Goal: Task Accomplishment & Management: Complete application form

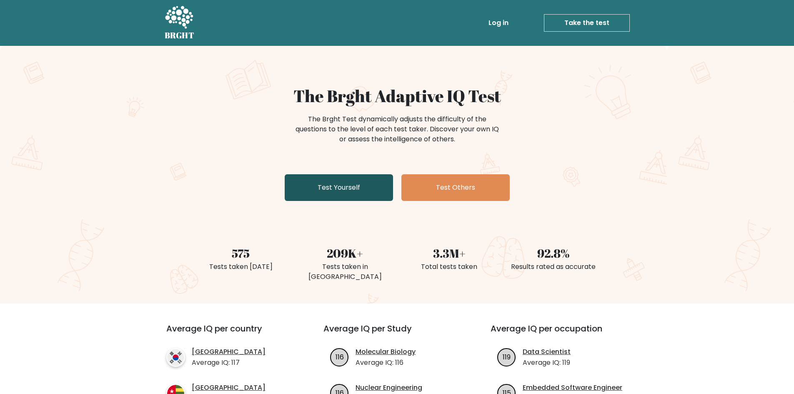
click at [343, 192] on link "Test Yourself" at bounding box center [339, 187] width 108 height 27
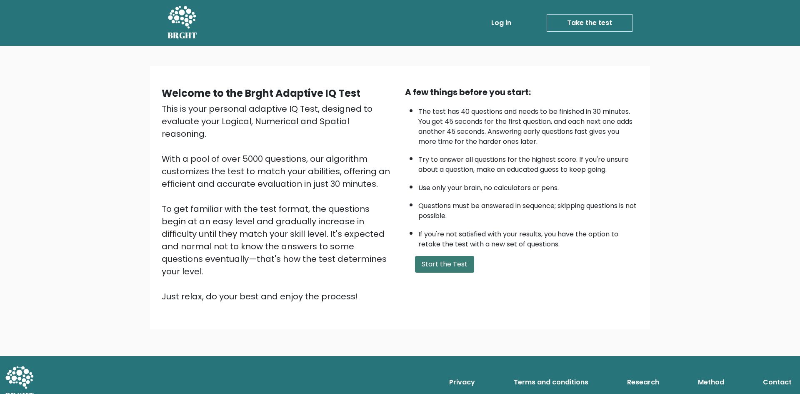
click at [453, 265] on button "Start the Test" at bounding box center [444, 264] width 59 height 17
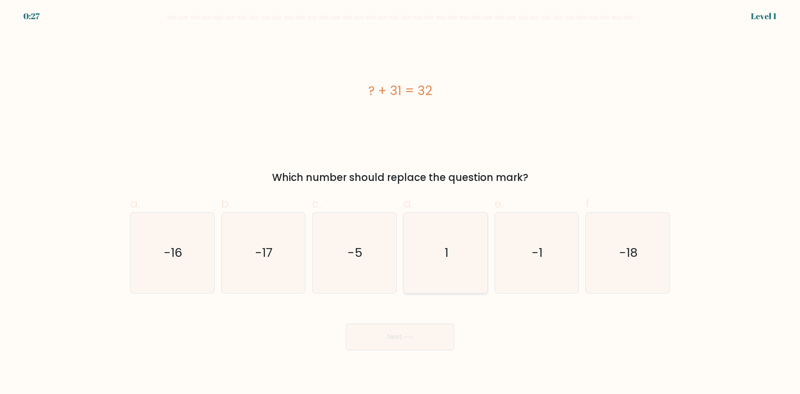
click at [453, 262] on icon "1" at bounding box center [445, 252] width 80 height 80
click at [400, 202] on input "d. 1" at bounding box center [400, 199] width 0 height 5
radio input "true"
click at [423, 338] on button "Next" at bounding box center [400, 336] width 108 height 27
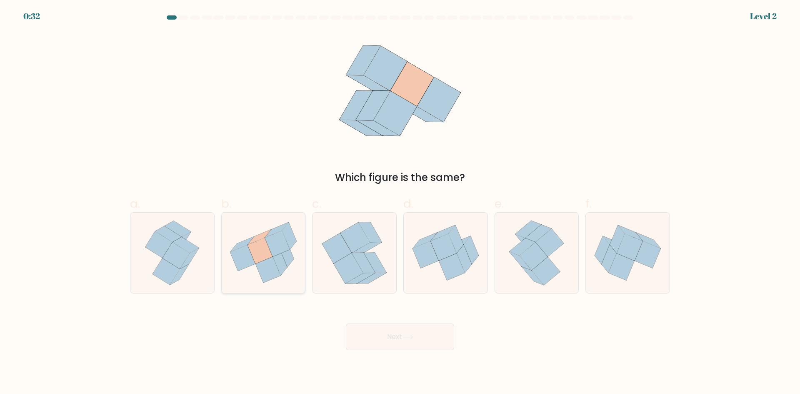
click at [292, 232] on icon at bounding box center [289, 235] width 14 height 27
click at [400, 202] on input "b." at bounding box center [400, 199] width 0 height 5
radio input "true"
click at [407, 342] on button "Next" at bounding box center [400, 336] width 108 height 27
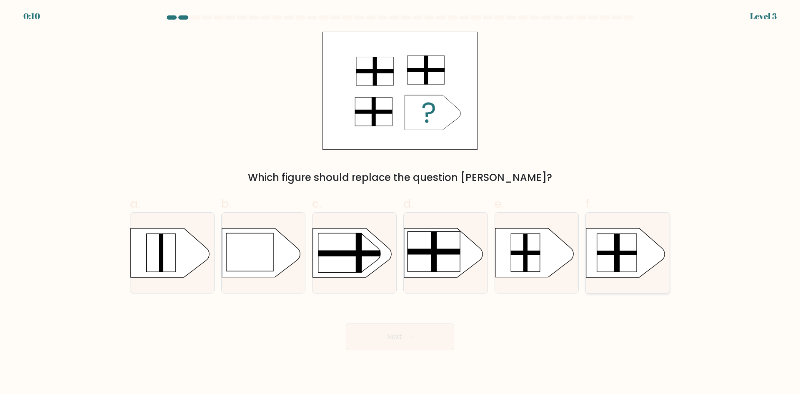
click at [624, 265] on rect at bounding box center [617, 253] width 40 height 38
click at [400, 202] on input "f." at bounding box center [400, 199] width 0 height 5
radio input "true"
click at [398, 340] on button "Next" at bounding box center [400, 336] width 108 height 27
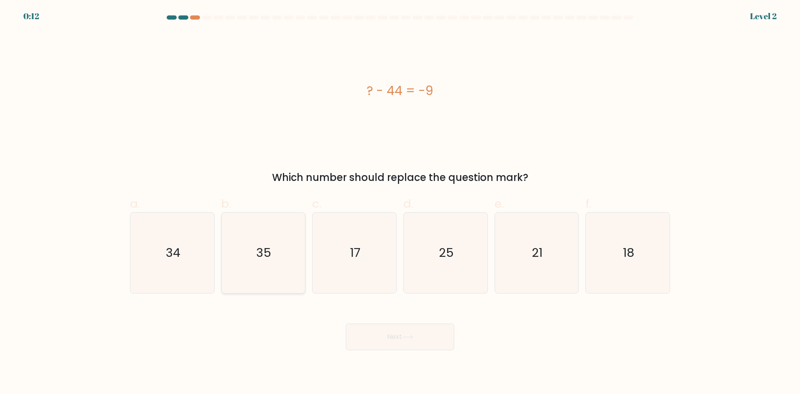
click at [270, 280] on icon "35" at bounding box center [263, 252] width 80 height 80
click at [400, 202] on input "b. 35" at bounding box center [400, 199] width 0 height 5
radio input "true"
click at [414, 340] on button "Next" at bounding box center [400, 336] width 108 height 27
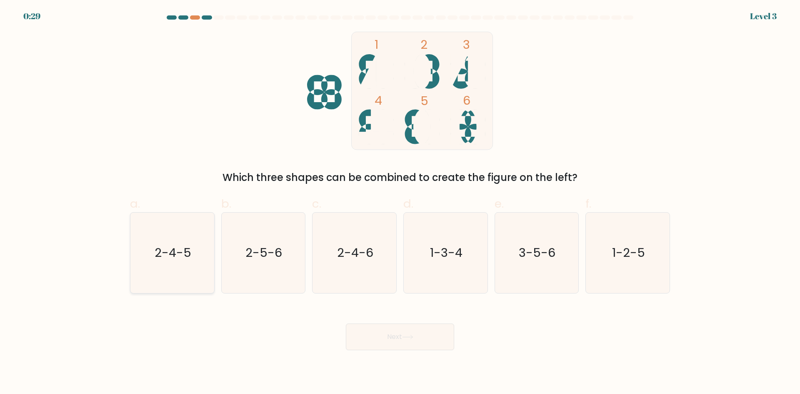
click at [168, 257] on text "2-4-5" at bounding box center [173, 252] width 37 height 17
click at [400, 202] on input "a. 2-4-5" at bounding box center [400, 199] width 0 height 5
radio input "true"
click at [419, 343] on button "Next" at bounding box center [400, 336] width 108 height 27
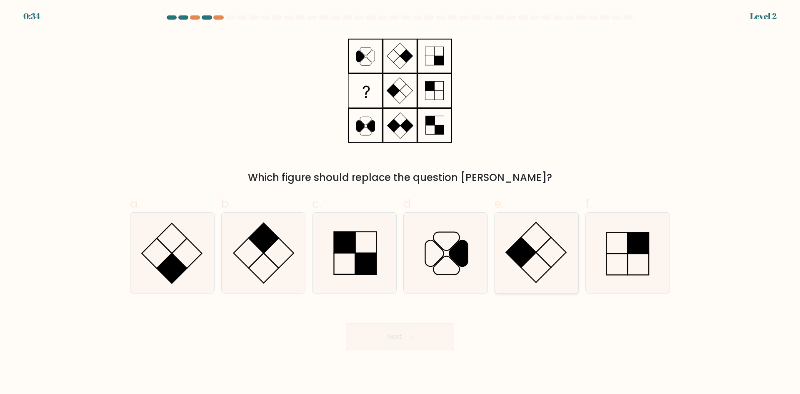
click at [546, 257] on icon at bounding box center [536, 252] width 80 height 80
click at [400, 202] on input "e." at bounding box center [400, 199] width 0 height 5
radio input "true"
click at [395, 340] on button "Next" at bounding box center [400, 336] width 108 height 27
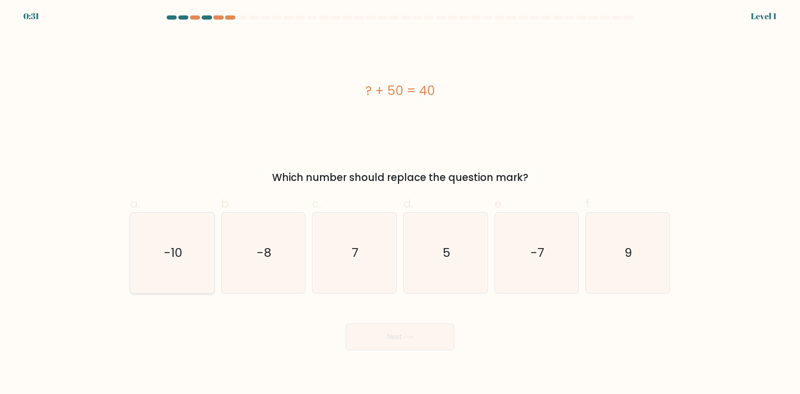
click at [186, 242] on icon "-10" at bounding box center [172, 252] width 80 height 80
click at [400, 202] on input "a. -10" at bounding box center [400, 199] width 0 height 5
radio input "true"
click at [424, 348] on button "Next" at bounding box center [400, 336] width 108 height 27
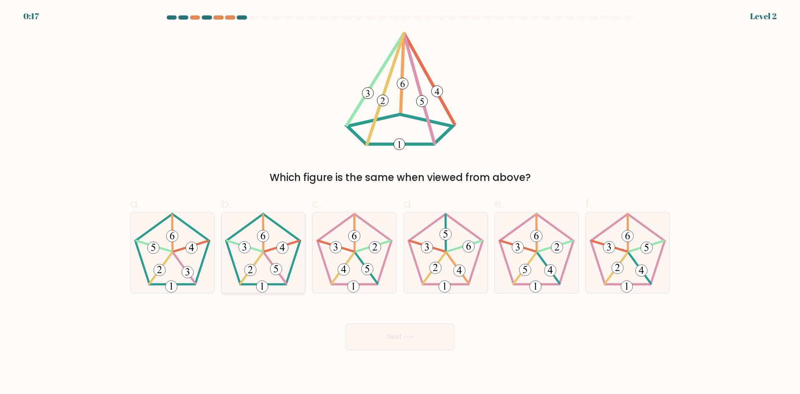
click at [280, 275] on 143 at bounding box center [276, 268] width 22 height 30
click at [400, 202] on input "b." at bounding box center [400, 199] width 0 height 5
radio input "true"
click at [397, 333] on button "Next" at bounding box center [400, 336] width 108 height 27
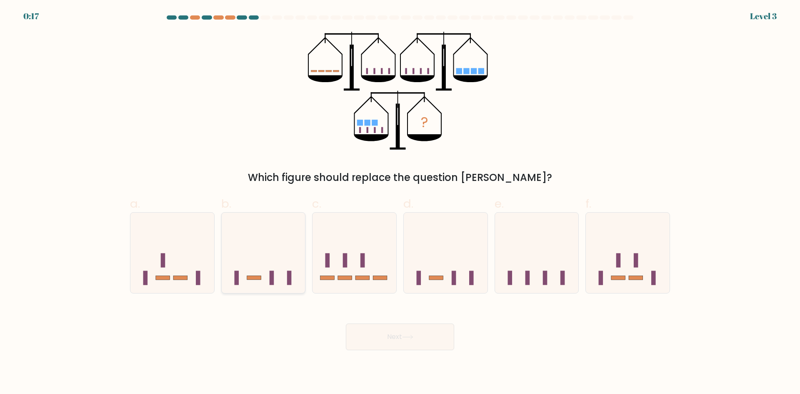
click at [252, 270] on icon at bounding box center [264, 252] width 84 height 69
click at [400, 202] on input "b." at bounding box center [400, 199] width 0 height 5
radio input "true"
click at [429, 341] on button "Next" at bounding box center [400, 336] width 108 height 27
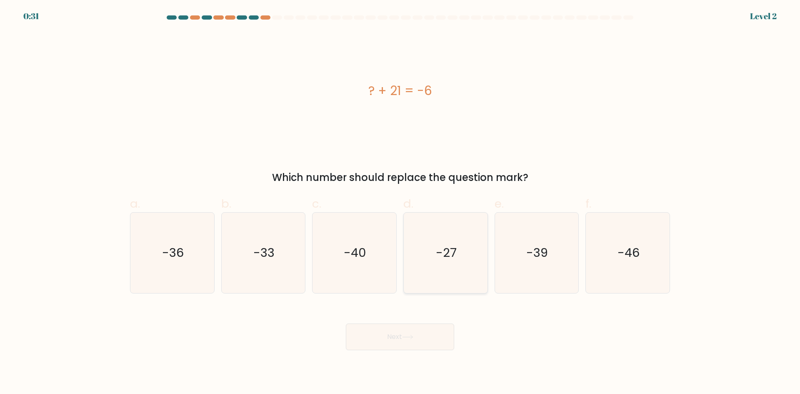
click at [456, 273] on icon "-27" at bounding box center [445, 252] width 80 height 80
click at [400, 202] on input "d. -27" at bounding box center [400, 199] width 0 height 5
radio input "true"
click at [435, 345] on button "Next" at bounding box center [400, 336] width 108 height 27
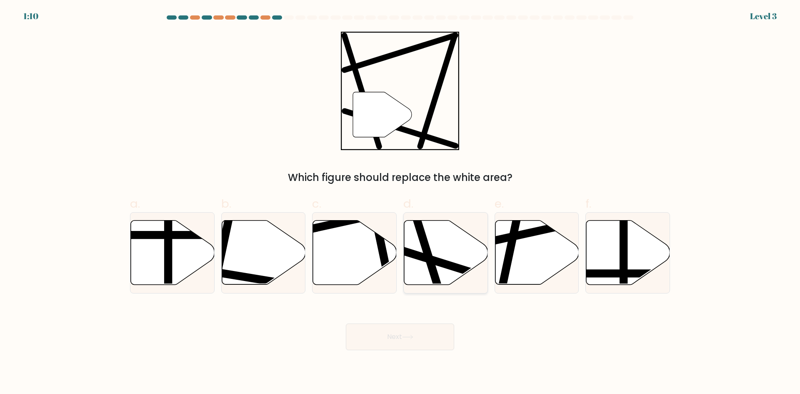
click at [434, 247] on icon at bounding box center [446, 252] width 84 height 64
click at [400, 202] on input "d." at bounding box center [400, 199] width 0 height 5
radio input "true"
click at [429, 332] on button "Next" at bounding box center [400, 336] width 108 height 27
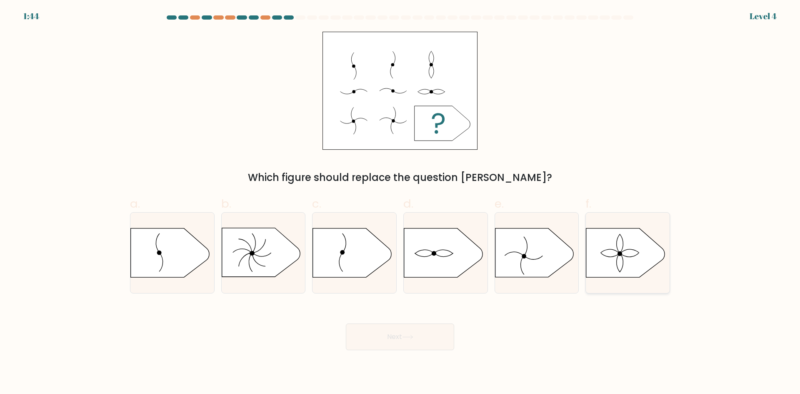
click at [615, 262] on icon at bounding box center [625, 252] width 78 height 49
click at [400, 202] on input "f." at bounding box center [400, 199] width 0 height 5
radio input "true"
click at [437, 328] on button "Next" at bounding box center [400, 336] width 108 height 27
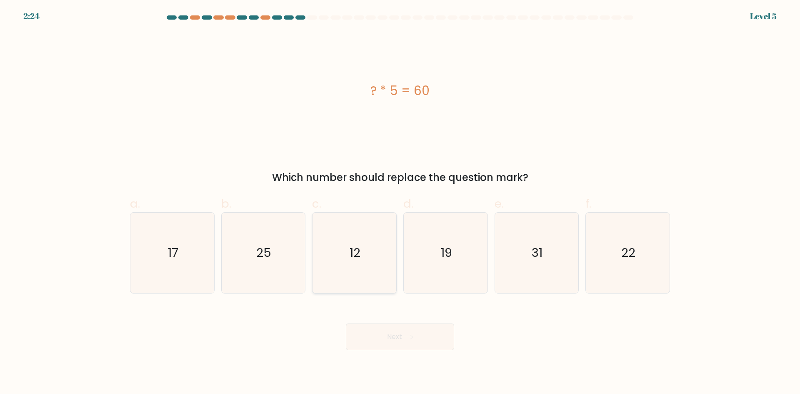
click at [385, 259] on icon "12" at bounding box center [354, 252] width 80 height 80
click at [400, 202] on input "c. 12" at bounding box center [400, 199] width 0 height 5
radio input "true"
click at [415, 333] on button "Next" at bounding box center [400, 336] width 108 height 27
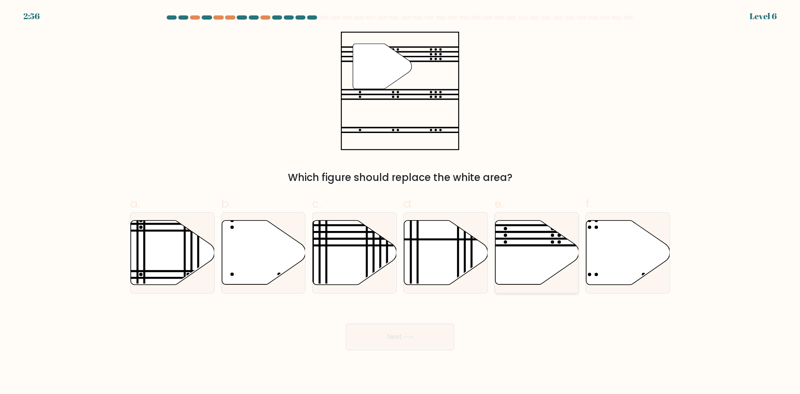
click at [541, 255] on icon at bounding box center [537, 252] width 84 height 64
click at [400, 202] on input "e." at bounding box center [400, 199] width 0 height 5
radio input "true"
click at [430, 347] on button "Next" at bounding box center [400, 336] width 108 height 27
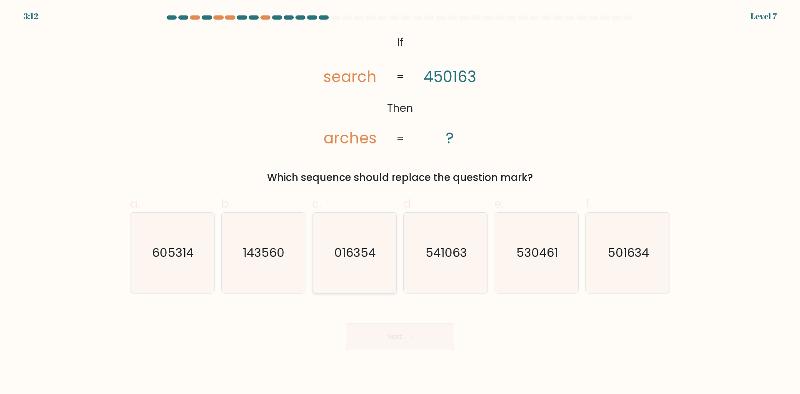
click at [345, 265] on icon "016354" at bounding box center [354, 252] width 80 height 80
click at [400, 202] on input "c. 016354" at bounding box center [400, 199] width 0 height 5
radio input "true"
click at [416, 342] on button "Next" at bounding box center [400, 336] width 108 height 27
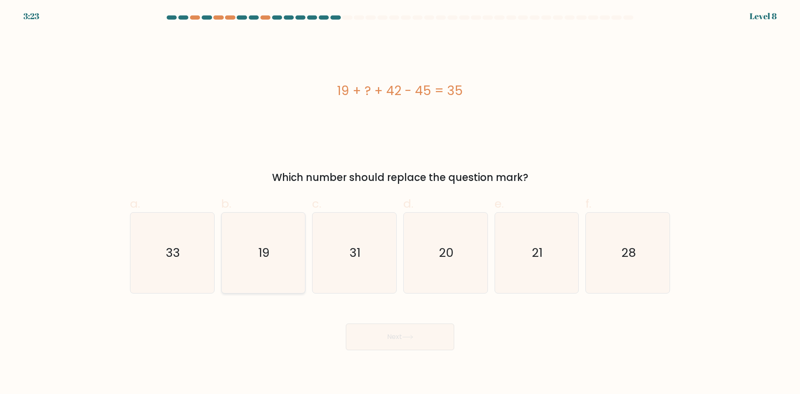
click at [244, 265] on icon "19" at bounding box center [263, 252] width 80 height 80
click at [400, 202] on input "b. 19" at bounding box center [400, 199] width 0 height 5
radio input "true"
click at [412, 335] on icon at bounding box center [407, 337] width 11 height 5
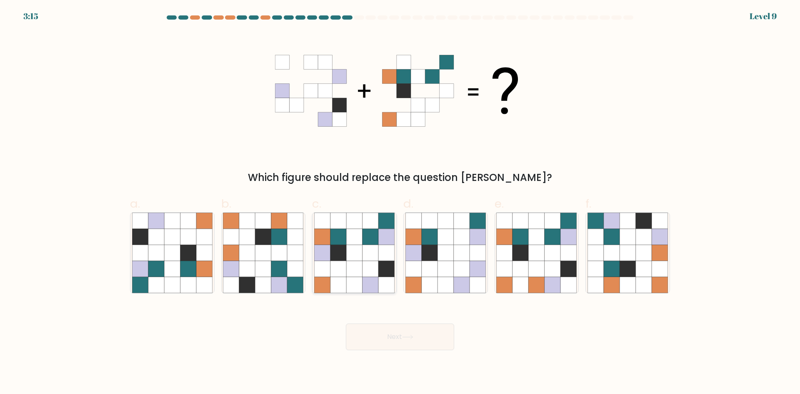
click at [358, 269] on icon at bounding box center [354, 269] width 16 height 16
click at [400, 202] on input "c." at bounding box center [400, 199] width 0 height 5
radio input "true"
click at [403, 330] on button "Next" at bounding box center [400, 336] width 108 height 27
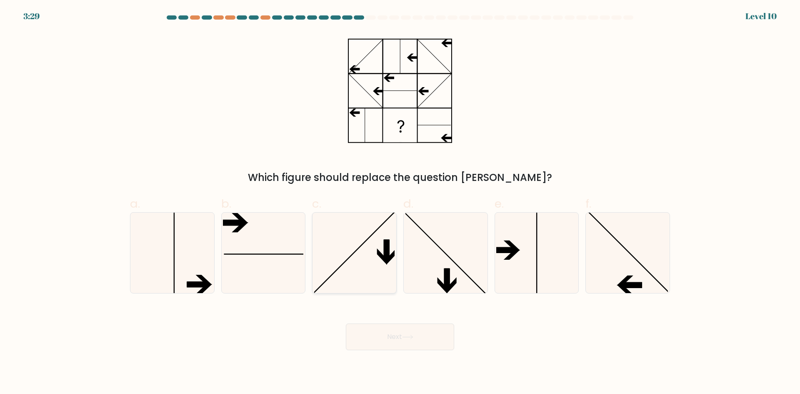
click at [361, 257] on icon at bounding box center [354, 252] width 80 height 80
click at [400, 202] on input "c." at bounding box center [400, 199] width 0 height 5
radio input "true"
click at [392, 333] on button "Next" at bounding box center [400, 336] width 108 height 27
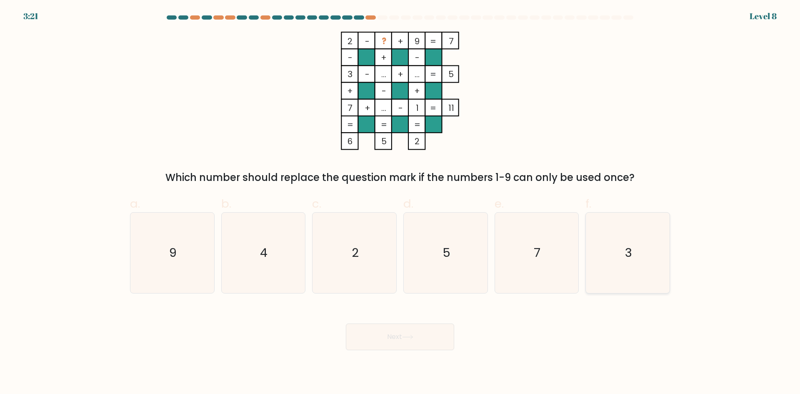
click at [632, 267] on icon "3" at bounding box center [627, 252] width 80 height 80
click at [400, 202] on input "f. 3" at bounding box center [400, 199] width 0 height 5
radio input "true"
click at [396, 339] on button "Next" at bounding box center [400, 336] width 108 height 27
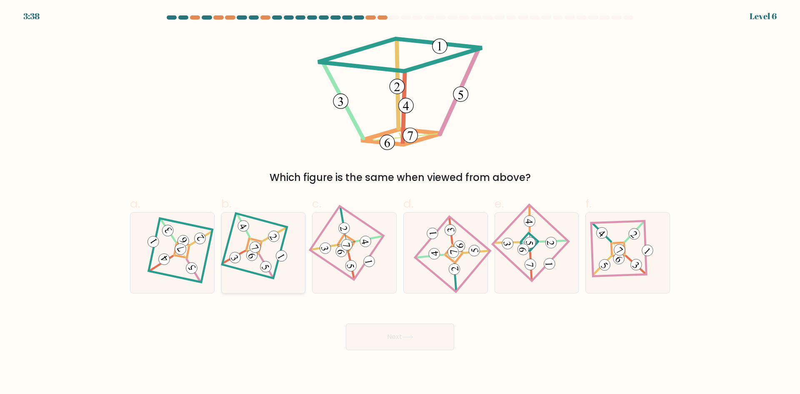
click at [256, 225] on icon at bounding box center [263, 252] width 55 height 64
click at [400, 202] on input "b." at bounding box center [400, 199] width 0 height 5
radio input "true"
click at [390, 332] on button "Next" at bounding box center [400, 336] width 108 height 27
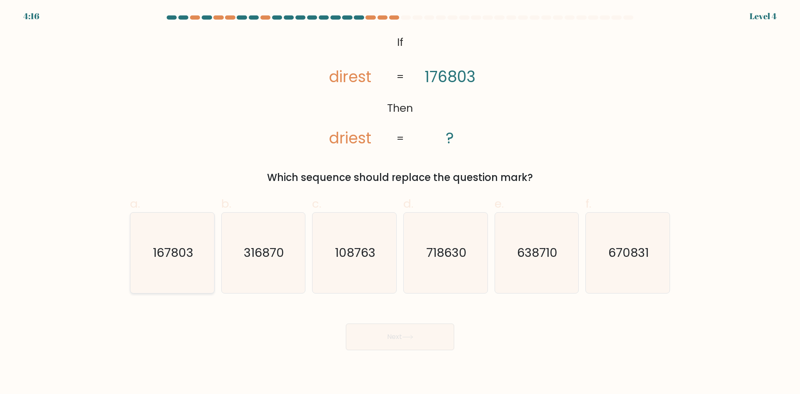
click at [151, 245] on icon "167803" at bounding box center [172, 252] width 80 height 80
click at [400, 202] on input "a. 167803" at bounding box center [400, 199] width 0 height 5
radio input "true"
click at [415, 332] on button "Next" at bounding box center [400, 336] width 108 height 27
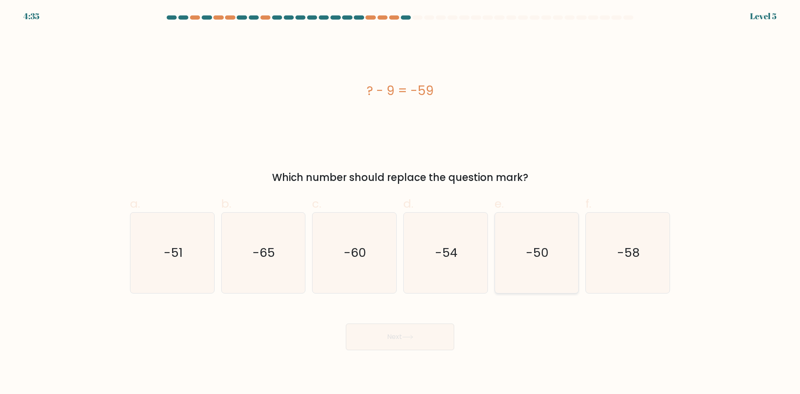
click at [538, 266] on icon "-50" at bounding box center [536, 252] width 80 height 80
click at [400, 202] on input "e. -50" at bounding box center [400, 199] width 0 height 5
radio input "true"
click at [386, 337] on button "Next" at bounding box center [400, 336] width 108 height 27
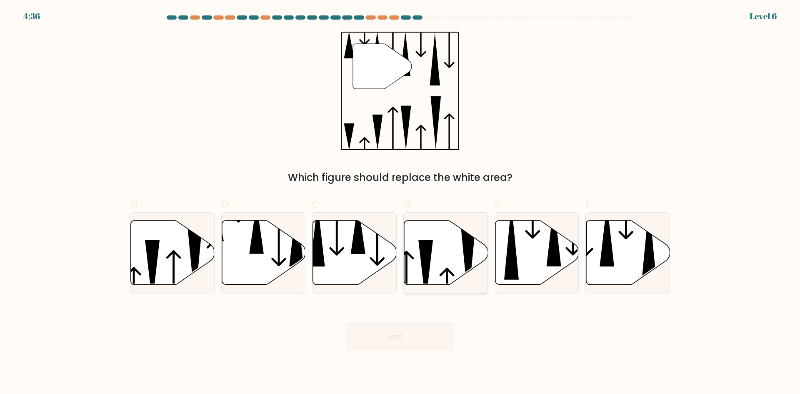
click at [429, 248] on icon at bounding box center [425, 271] width 15 height 63
click at [400, 202] on input "d." at bounding box center [400, 199] width 0 height 5
radio input "true"
click at [406, 335] on icon at bounding box center [407, 337] width 11 height 5
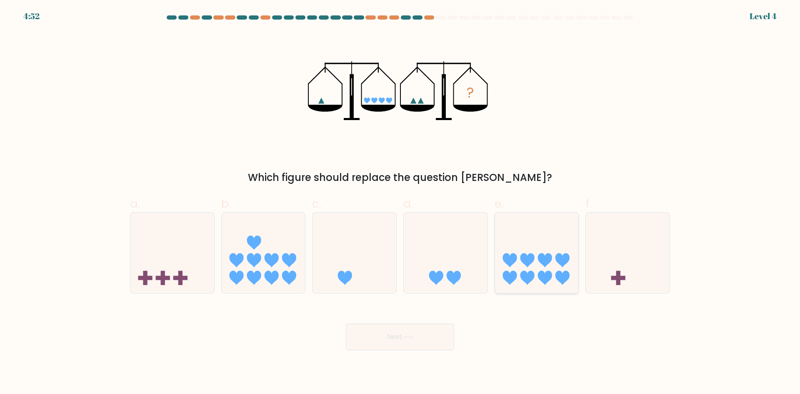
click at [543, 269] on icon at bounding box center [537, 252] width 84 height 69
click at [400, 202] on input "e." at bounding box center [400, 199] width 0 height 5
radio input "true"
click at [434, 336] on button "Next" at bounding box center [400, 336] width 108 height 27
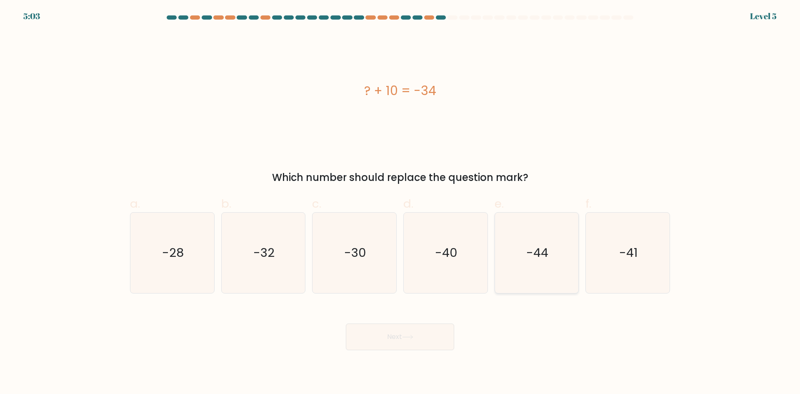
click at [526, 261] on icon "-44" at bounding box center [536, 252] width 80 height 80
click at [400, 202] on input "e. -44" at bounding box center [400, 199] width 0 height 5
radio input "true"
click at [385, 343] on button "Next" at bounding box center [400, 336] width 108 height 27
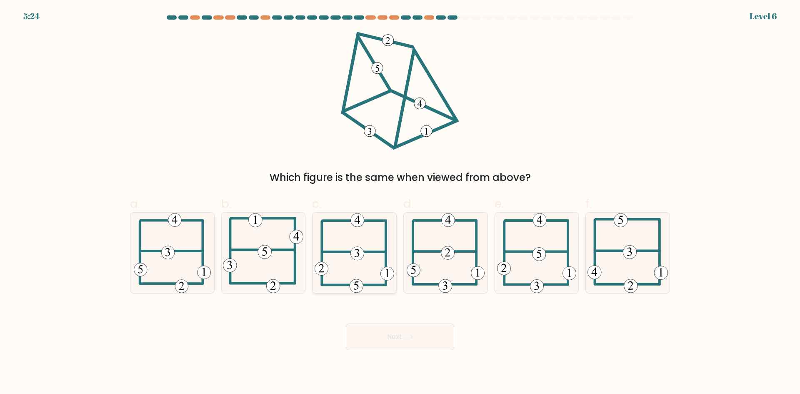
click at [353, 257] on 352 at bounding box center [357, 254] width 14 height 14
click at [400, 202] on input "c." at bounding box center [400, 199] width 0 height 5
radio input "true"
click at [428, 342] on button "Next" at bounding box center [400, 336] width 108 height 27
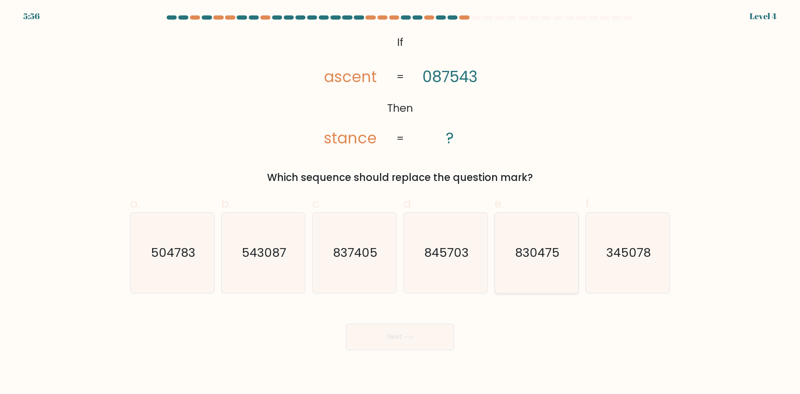
click at [542, 284] on icon "830475" at bounding box center [536, 252] width 80 height 80
click at [400, 202] on input "e. 830475" at bounding box center [400, 199] width 0 height 5
radio input "true"
click at [386, 339] on button "Next" at bounding box center [400, 336] width 108 height 27
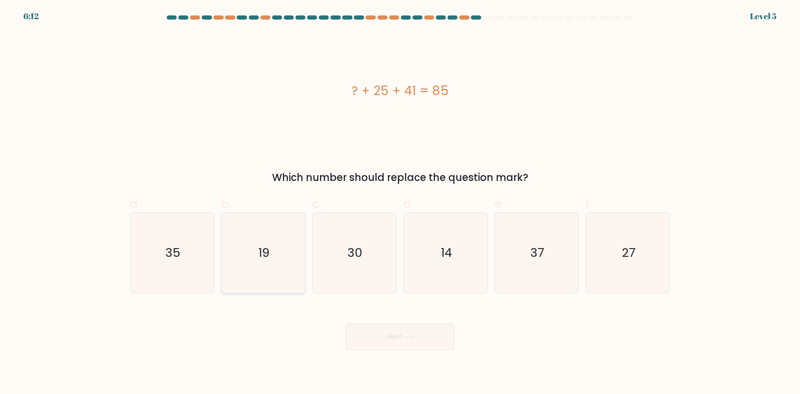
click at [305, 262] on div "19" at bounding box center [263, 252] width 85 height 81
click at [400, 202] on input "b. 19" at bounding box center [400, 199] width 0 height 5
radio input "true"
click at [410, 342] on button "Next" at bounding box center [400, 336] width 108 height 27
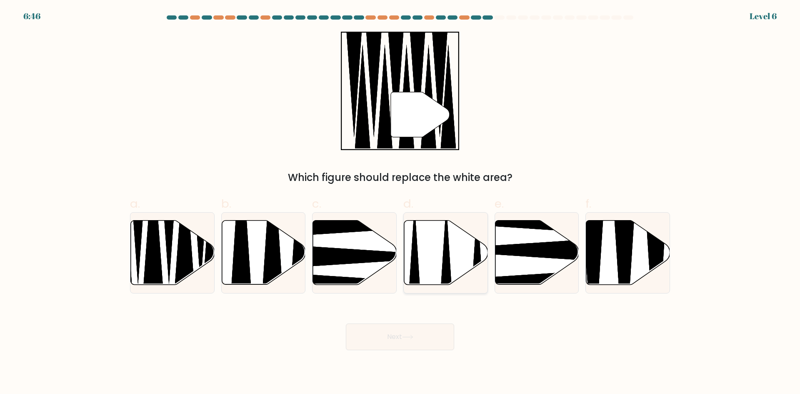
click at [450, 269] on icon at bounding box center [446, 252] width 84 height 64
click at [400, 202] on input "d." at bounding box center [400, 199] width 0 height 5
radio input "true"
click at [411, 332] on button "Next" at bounding box center [400, 336] width 108 height 27
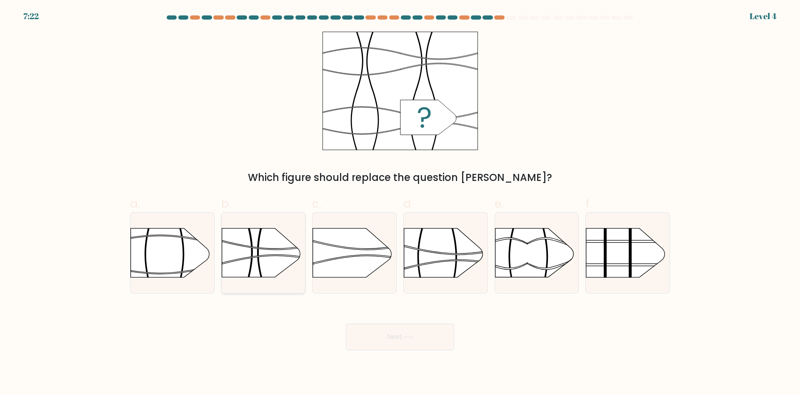
click at [280, 265] on rect at bounding box center [220, 293] width 217 height 165
click at [400, 202] on input "b." at bounding box center [400, 199] width 0 height 5
radio input "true"
click at [413, 338] on icon at bounding box center [407, 337] width 11 height 5
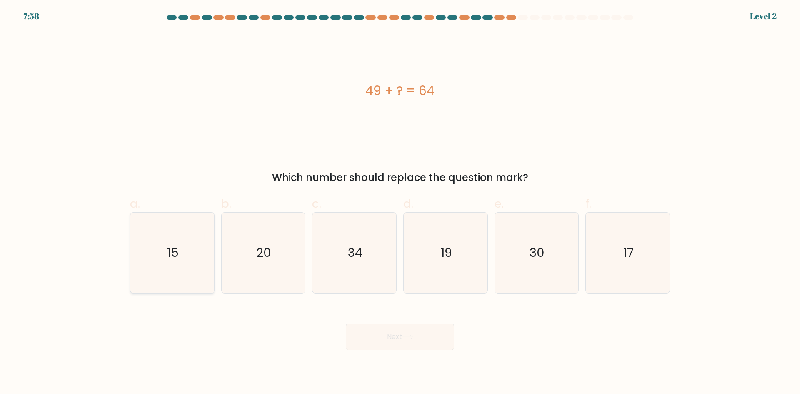
click at [144, 277] on icon "15" at bounding box center [172, 252] width 80 height 80
click at [400, 202] on input "a. 15" at bounding box center [400, 199] width 0 height 5
radio input "true"
click at [421, 339] on button "Next" at bounding box center [400, 336] width 108 height 27
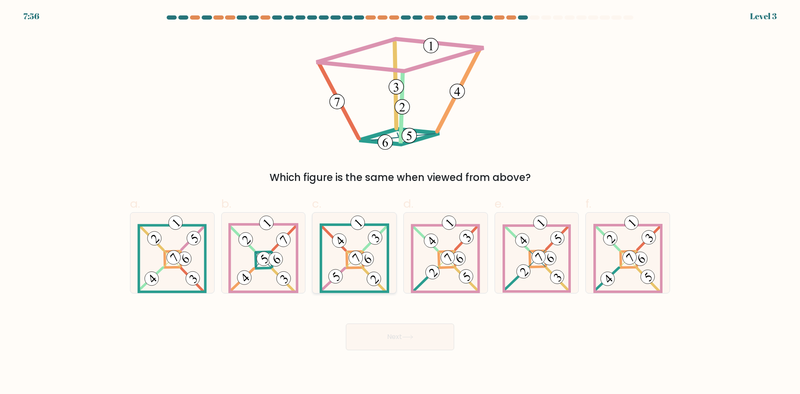
click at [377, 265] on icon at bounding box center [355, 252] width 70 height 80
click at [400, 202] on input "c." at bounding box center [400, 199] width 0 height 5
radio input "true"
click at [417, 334] on button "Next" at bounding box center [400, 336] width 108 height 27
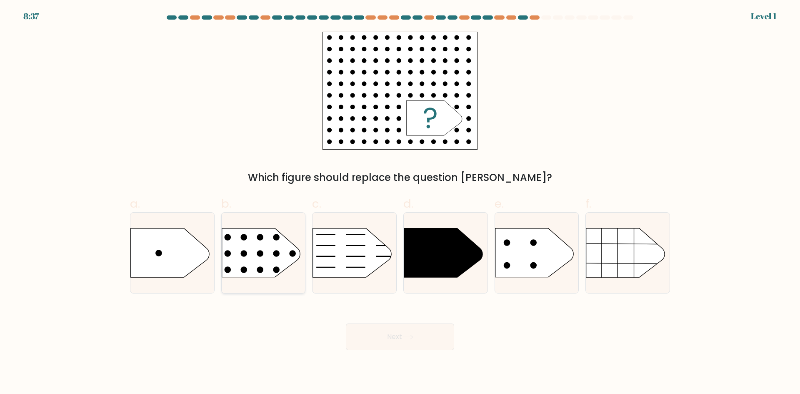
click at [261, 245] on rect at bounding box center [212, 214] width 217 height 165
click at [400, 202] on input "b." at bounding box center [400, 199] width 0 height 5
radio input "true"
click at [422, 339] on button "Next" at bounding box center [400, 336] width 108 height 27
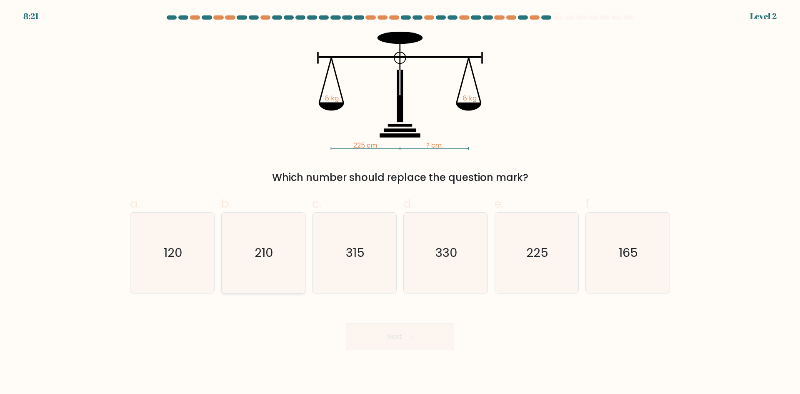
click at [287, 255] on icon "210" at bounding box center [263, 252] width 80 height 80
click at [400, 202] on input "b. 210" at bounding box center [400, 199] width 0 height 5
radio input "true"
click at [523, 252] on icon "225" at bounding box center [536, 252] width 80 height 80
click at [400, 202] on input "e. 225" at bounding box center [400, 199] width 0 height 5
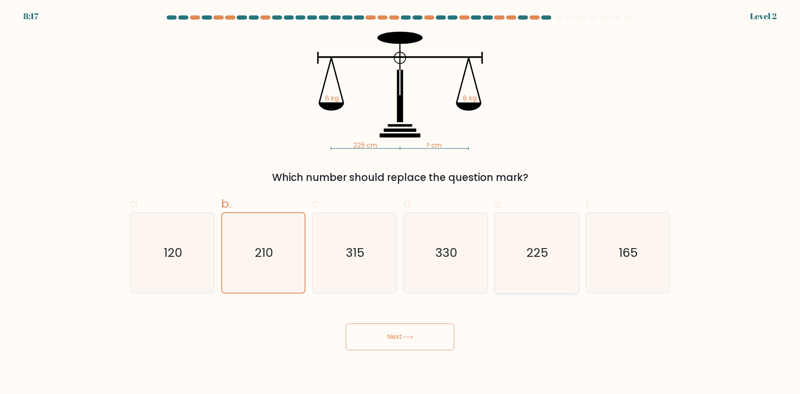
radio input "true"
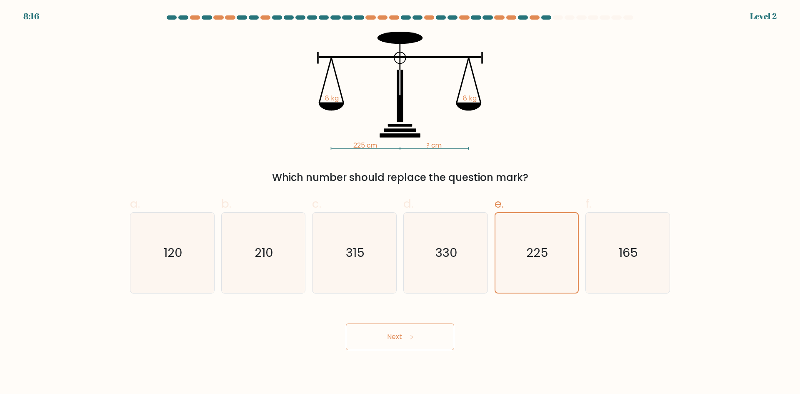
click at [402, 338] on button "Next" at bounding box center [400, 336] width 108 height 27
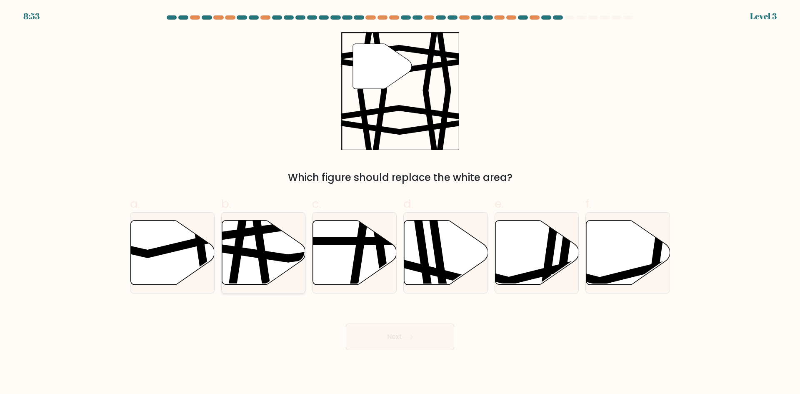
click at [260, 255] on icon at bounding box center [289, 252] width 169 height 12
click at [400, 202] on input "b." at bounding box center [400, 199] width 0 height 5
radio input "true"
click at [450, 337] on button "Next" at bounding box center [400, 336] width 108 height 27
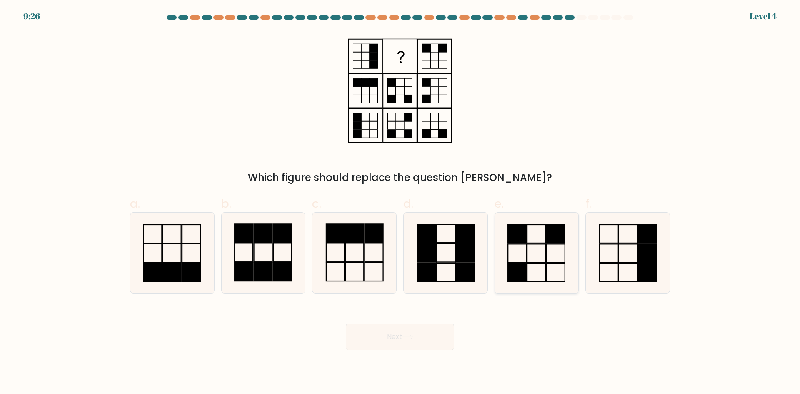
click at [521, 236] on rect at bounding box center [517, 234] width 19 height 18
click at [400, 202] on input "e." at bounding box center [400, 199] width 0 height 5
radio input "true"
click at [417, 345] on button "Next" at bounding box center [400, 336] width 108 height 27
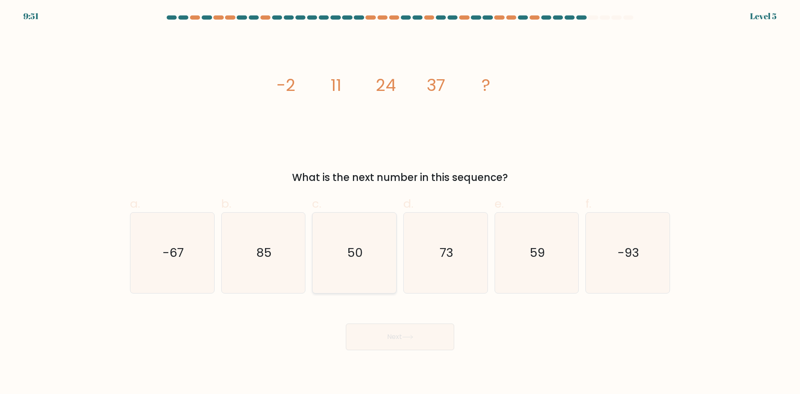
click at [331, 258] on icon "50" at bounding box center [354, 252] width 80 height 80
click at [400, 202] on input "c. 50" at bounding box center [400, 199] width 0 height 5
radio input "true"
click at [408, 335] on icon at bounding box center [407, 337] width 11 height 5
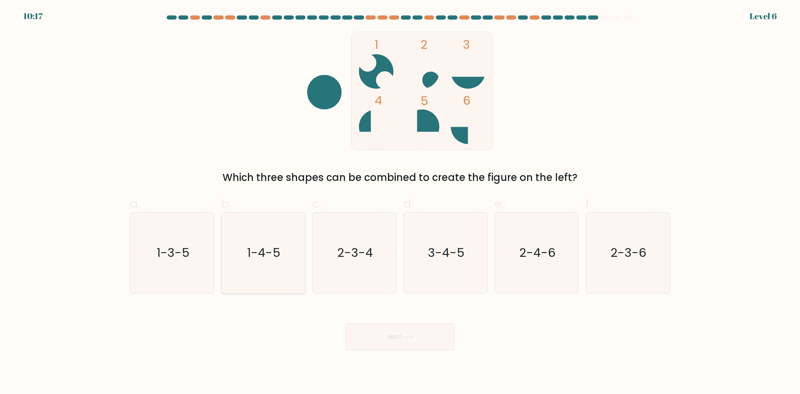
click at [279, 255] on text "1-4-5" at bounding box center [263, 252] width 33 height 17
click at [400, 202] on input "b. 1-4-5" at bounding box center [400, 199] width 0 height 5
radio input "true"
click at [436, 334] on button "Next" at bounding box center [400, 336] width 108 height 27
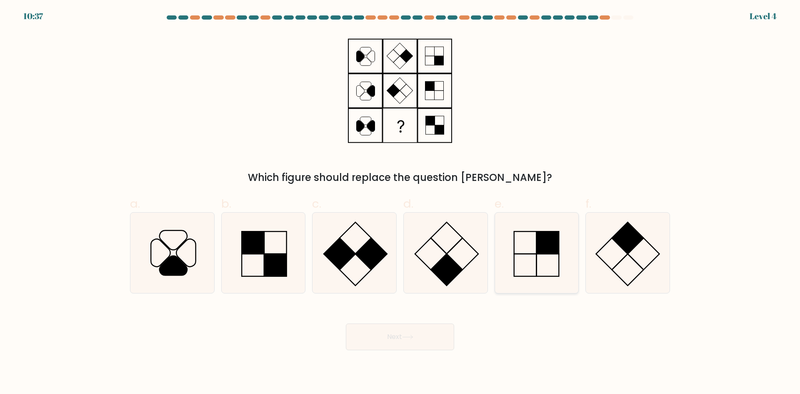
click at [554, 254] on rect at bounding box center [548, 265] width 22 height 22
click at [400, 202] on input "e." at bounding box center [400, 199] width 0 height 5
radio input "true"
click at [418, 335] on button "Next" at bounding box center [400, 336] width 108 height 27
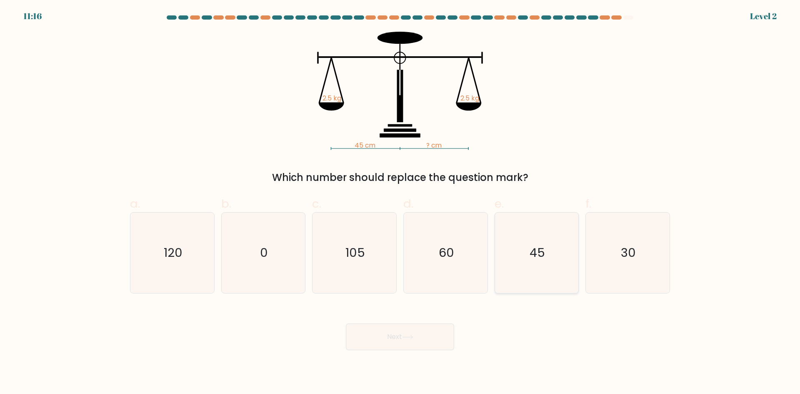
click at [523, 269] on icon "45" at bounding box center [536, 252] width 80 height 80
click at [400, 202] on input "e. 45" at bounding box center [400, 199] width 0 height 5
radio input "true"
click at [409, 340] on button "Next" at bounding box center [400, 336] width 108 height 27
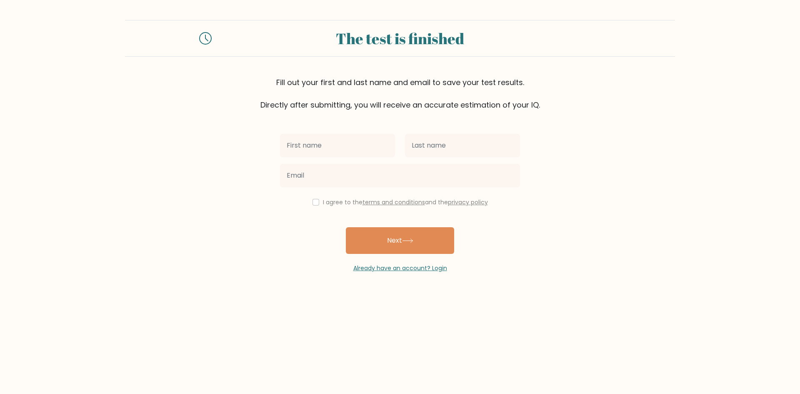
click at [355, 146] on input "text" at bounding box center [337, 145] width 115 height 23
type input "[PERSON_NAME]"
click at [437, 143] on input "text" at bounding box center [462, 145] width 115 height 23
type input "[PERSON_NAME]"
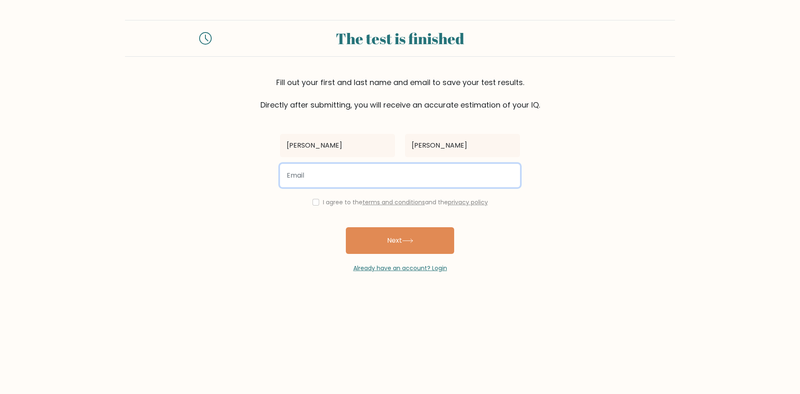
click at [380, 177] on input "email" at bounding box center [400, 175] width 240 height 23
type input "[EMAIL_ADDRESS][DOMAIN_NAME]"
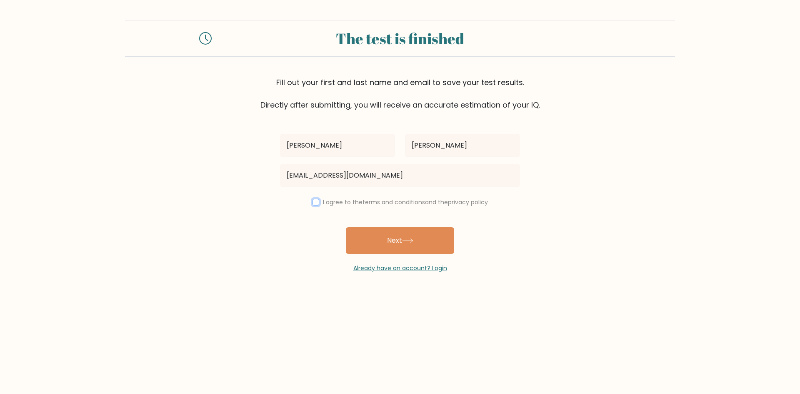
drag, startPoint x: 310, startPoint y: 202, endPoint x: 360, endPoint y: 226, distance: 55.1
click at [312, 202] on input "checkbox" at bounding box center [315, 202] width 7 height 7
checkbox input "true"
click at [395, 233] on button "Next" at bounding box center [400, 240] width 108 height 27
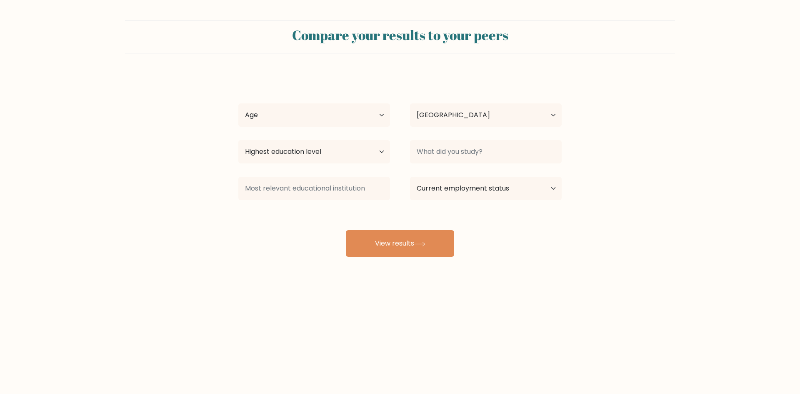
select select "PH"
click at [262, 117] on select "Age Under [DEMOGRAPHIC_DATA] [DEMOGRAPHIC_DATA] [DEMOGRAPHIC_DATA] [DEMOGRAPHIC…" at bounding box center [314, 114] width 152 height 23
select select "25_34"
click at [238, 103] on select "Age Under 18 years old 18-24 years old 25-34 years old 35-44 years old 45-54 ye…" at bounding box center [314, 114] width 152 height 23
click at [287, 152] on select "Highest education level No schooling Primary Lower Secondary Upper Secondary Oc…" at bounding box center [314, 151] width 152 height 23
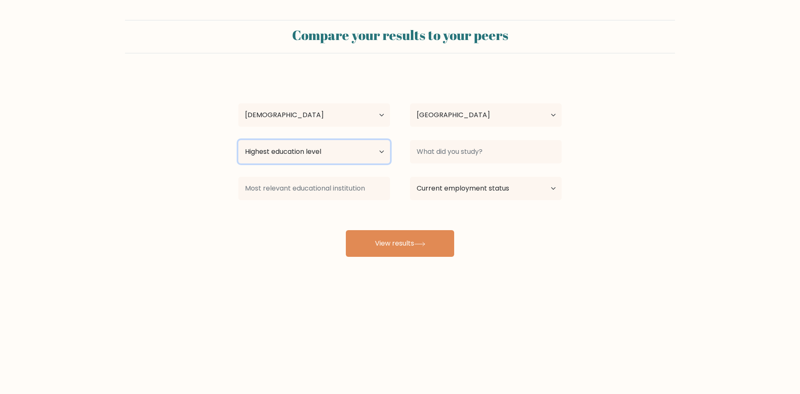
select select "bachelors_degree"
click at [238, 140] on select "Highest education level No schooling Primary Lower Secondary Upper Secondary Oc…" at bounding box center [314, 151] width 152 height 23
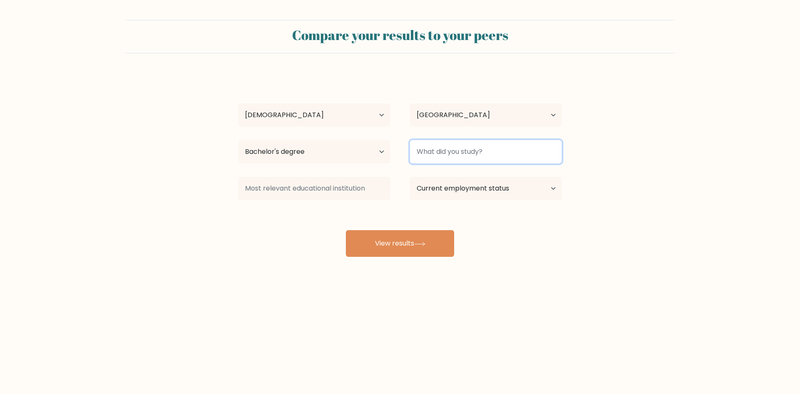
click at [436, 150] on input at bounding box center [486, 151] width 152 height 23
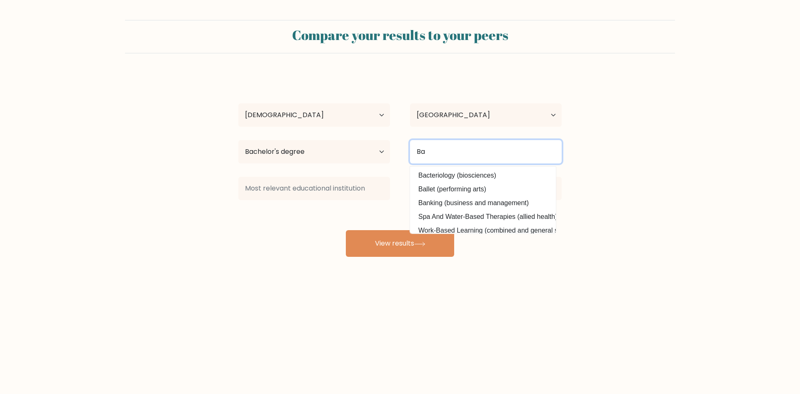
type input "B"
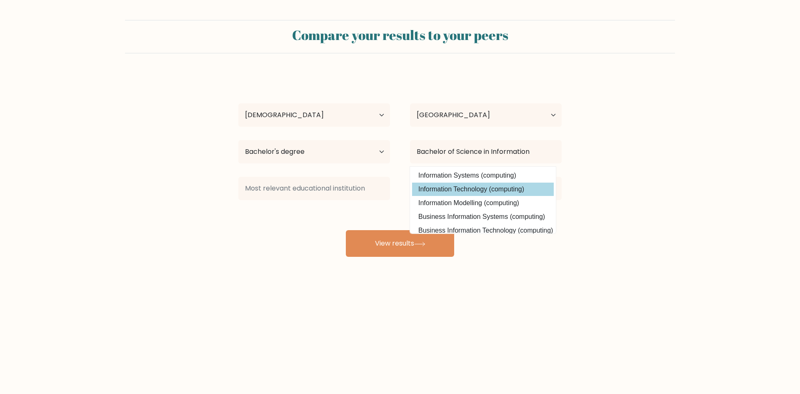
click at [428, 189] on option "Information Technology (computing)" at bounding box center [483, 188] width 142 height 13
type input "Information Technology"
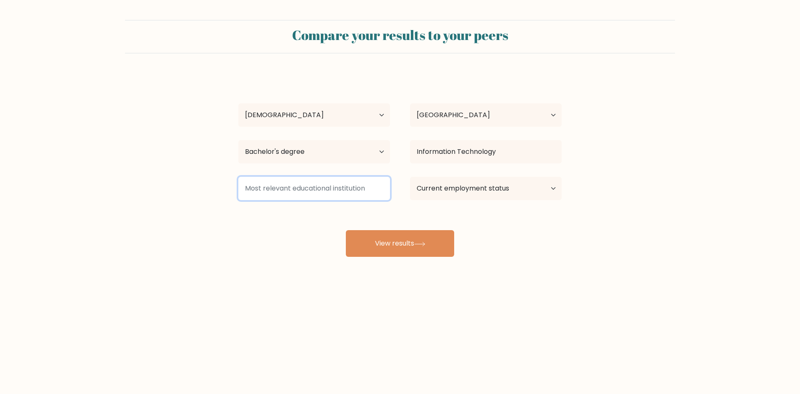
click at [320, 187] on input at bounding box center [314, 188] width 152 height 23
click at [497, 192] on select "Current employment status Employed Student Retired Other / prefer not to answer" at bounding box center [486, 188] width 152 height 23
select select "other"
click at [410, 177] on select "Current employment status Employed Student Retired Other / prefer not to answer" at bounding box center [486, 188] width 152 height 23
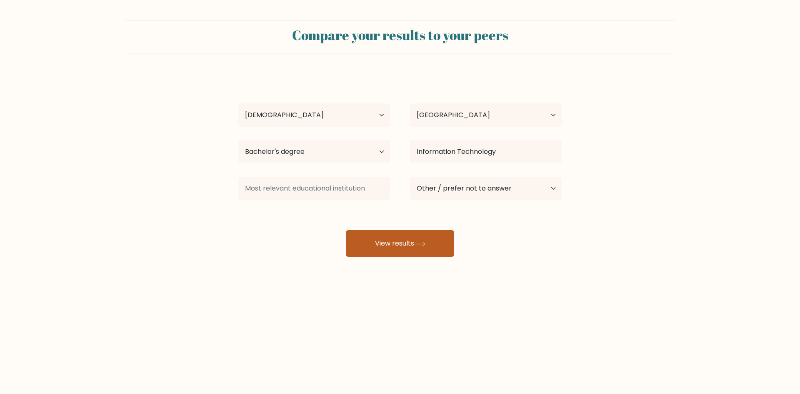
click at [408, 242] on button "View results" at bounding box center [400, 243] width 108 height 27
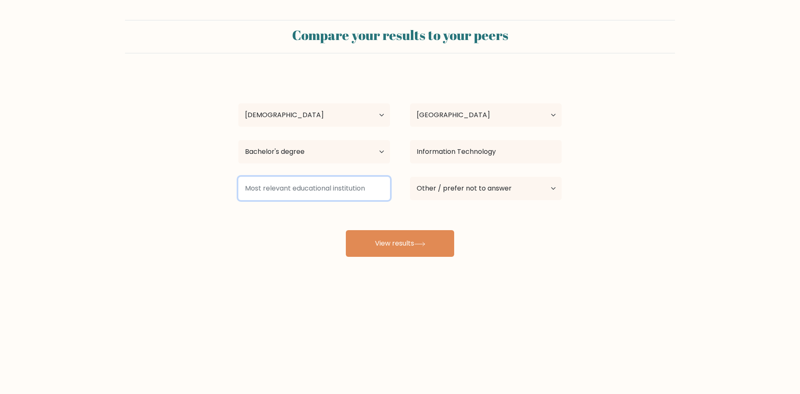
click at [295, 190] on input at bounding box center [314, 188] width 152 height 23
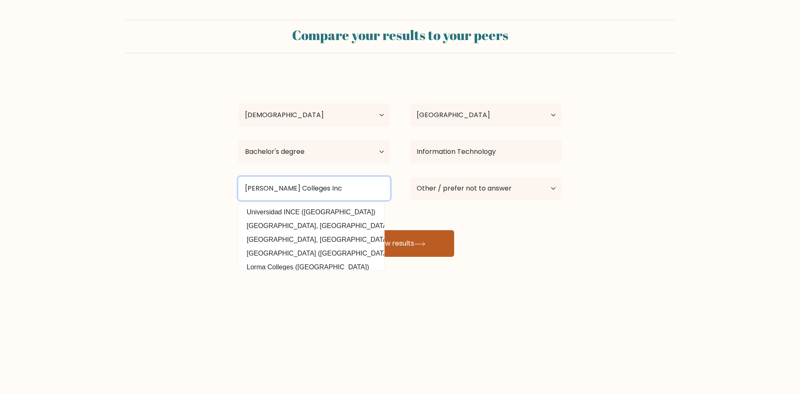
type input "Dr Yanga's Colleges Inc"
click at [407, 239] on button "View results" at bounding box center [400, 243] width 108 height 27
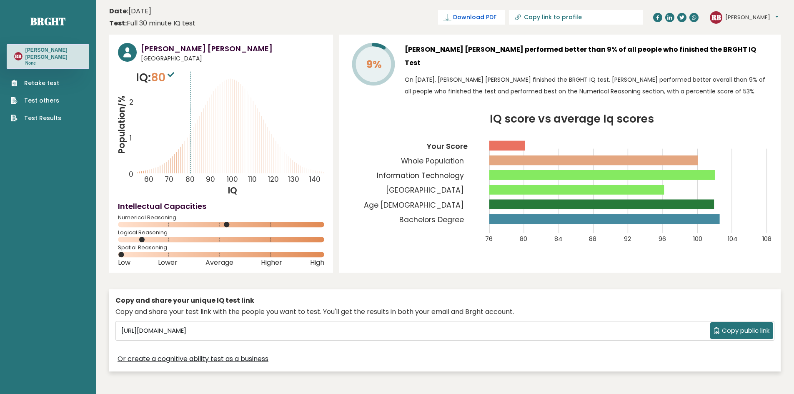
click at [504, 22] on link "Download PDF" at bounding box center [471, 17] width 67 height 15
click at [183, 47] on h3 "Rodelyn Mae Buenviaje" at bounding box center [232, 48] width 183 height 11
click at [504, 15] on span "✓ Your PDF is downloaded..." at bounding box center [457, 17] width 95 height 15
click at [504, 17] on span "✓ Your PDF is downloaded..." at bounding box center [457, 17] width 95 height 15
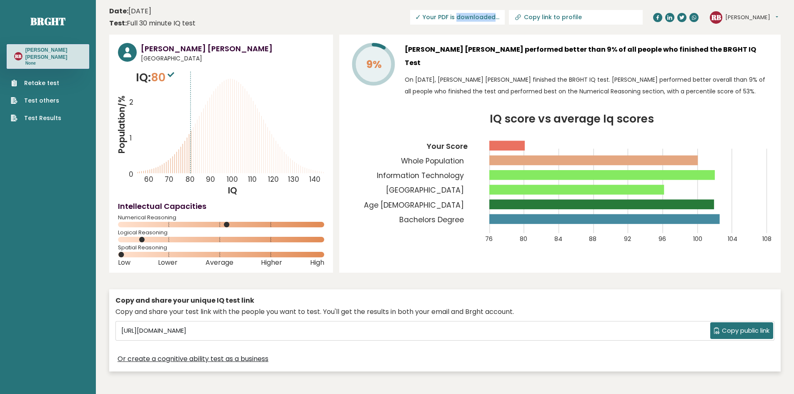
click at [499, 17] on span "✓ Your PDF is downloaded..." at bounding box center [457, 17] width 95 height 15
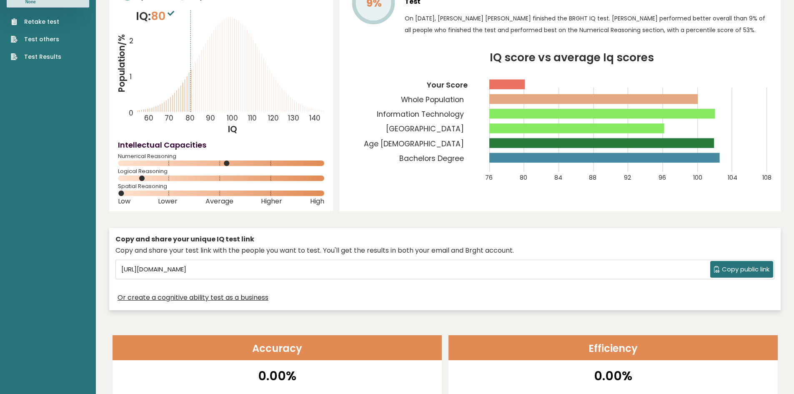
scroll to position [83, 0]
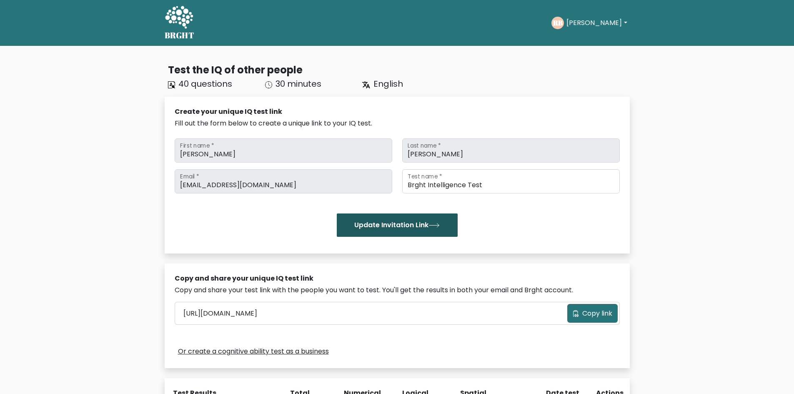
click at [399, 225] on button "Update Invitation Link" at bounding box center [397, 224] width 121 height 23
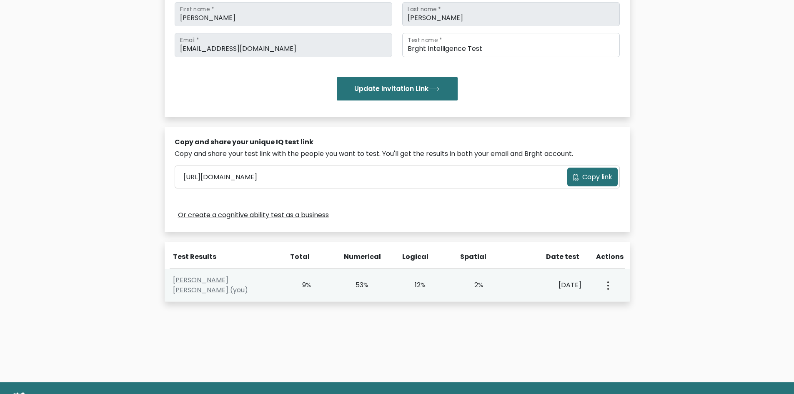
scroll to position [175, 0]
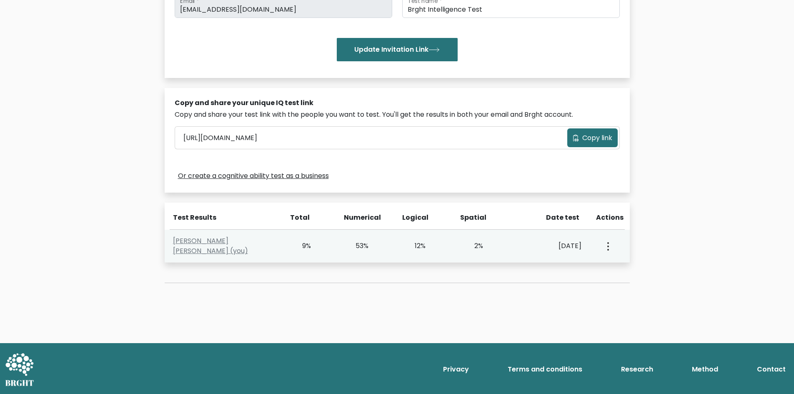
click at [619, 248] on div "View Profile" at bounding box center [607, 246] width 28 height 26
click at [610, 247] on div "View Profile" at bounding box center [607, 246] width 28 height 26
click at [608, 246] on circle "button" at bounding box center [608, 246] width 2 height 2
click at [625, 268] on link "View Profile" at bounding box center [637, 269] width 66 height 13
